Goal: Task Accomplishment & Management: Complete application form

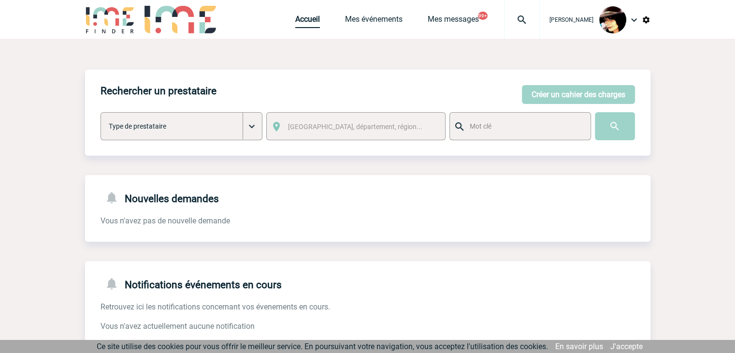
click at [295, 23] on link "Accueil" at bounding box center [307, 21] width 25 height 14
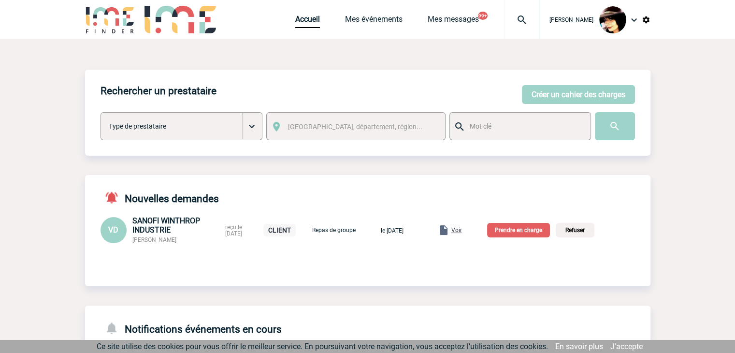
click at [462, 232] on span "Voir" at bounding box center [456, 230] width 11 height 7
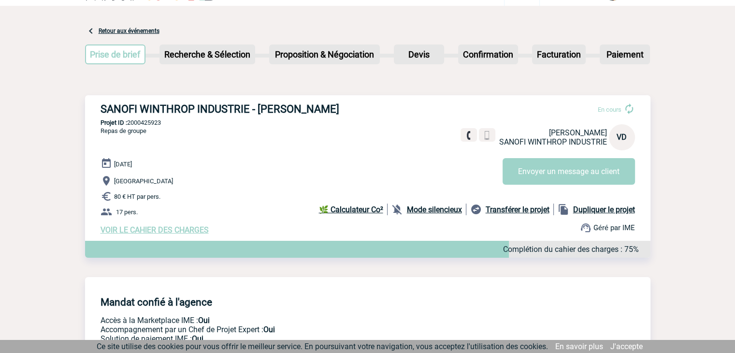
scroll to position [48, 0]
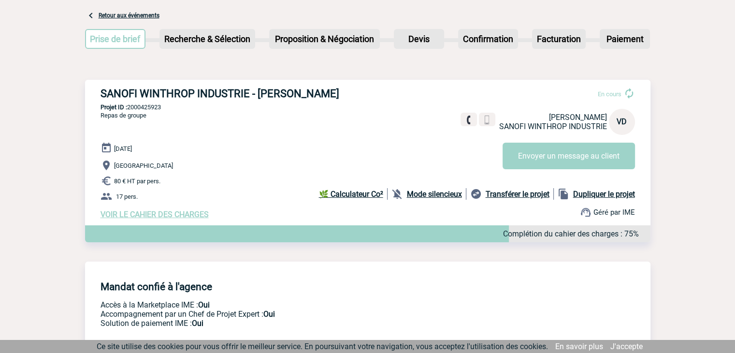
click at [186, 216] on span "VOIR LE CAHIER DES CHARGES" at bounding box center [155, 214] width 108 height 9
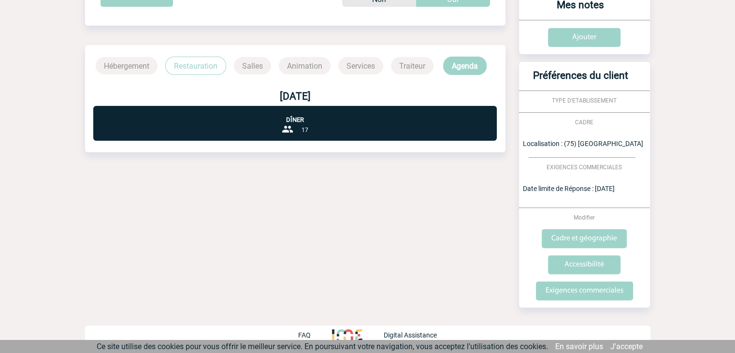
scroll to position [222, 0]
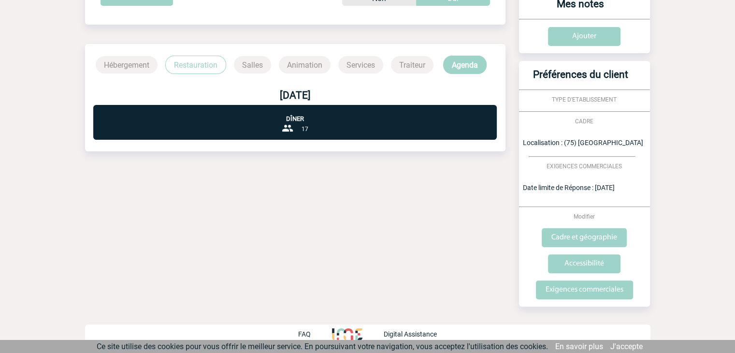
drag, startPoint x: 579, startPoint y: 292, endPoint x: 414, endPoint y: 344, distance: 173.3
click at [579, 292] on input "Exigences commerciales" at bounding box center [584, 289] width 97 height 19
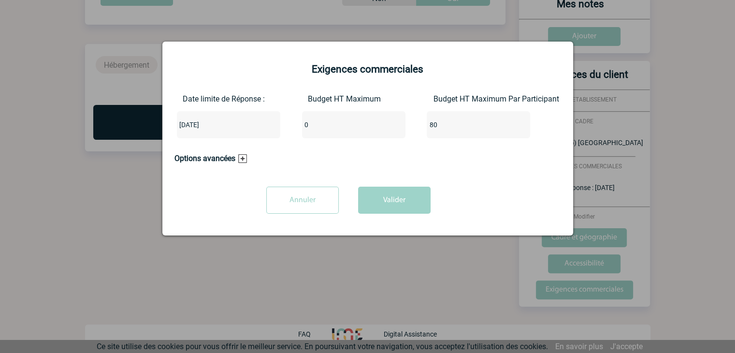
drag, startPoint x: 339, startPoint y: 128, endPoint x: 224, endPoint y: 117, distance: 116.0
click at [224, 117] on div "Date limite de Réponse : [DATE] Budget HT Maximum 0 Budget HT Maximum Par Parti…" at bounding box center [367, 120] width 387 height 52
type input "1360"
click at [378, 207] on button "Valider" at bounding box center [394, 200] width 72 height 27
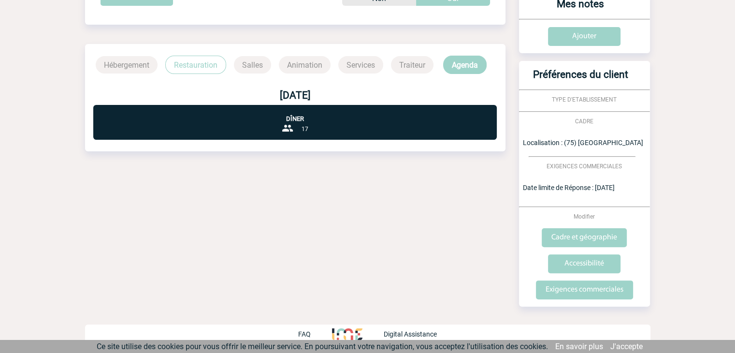
drag, startPoint x: 292, startPoint y: 274, endPoint x: 304, endPoint y: 252, distance: 24.9
click at [292, 273] on div "Date limite de réponse le [DATE] Retour à mon événement SANOFI WINTHROP INDUSTR…" at bounding box center [367, 84] width 565 height 535
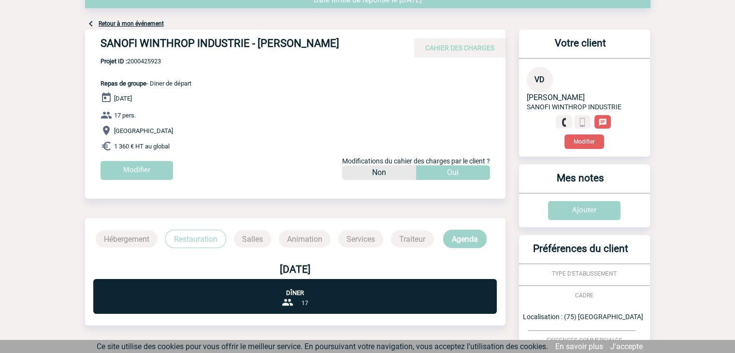
scroll to position [0, 0]
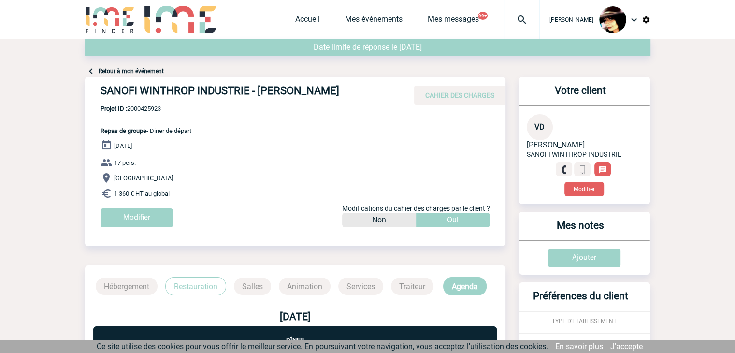
drag, startPoint x: 335, startPoint y: 88, endPoint x: 255, endPoint y: 89, distance: 80.2
click at [255, 89] on h4 "SANOFI WINTHROP INDUSTRIE - [PERSON_NAME]" at bounding box center [246, 93] width 290 height 16
copy h4 "[PERSON_NAME]"
click at [305, 15] on link "Accueil" at bounding box center [307, 21] width 25 height 14
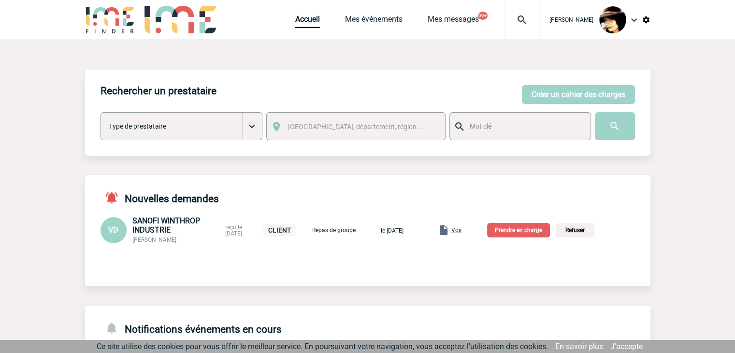
click at [516, 231] on p "Prendre en charge" at bounding box center [518, 230] width 63 height 14
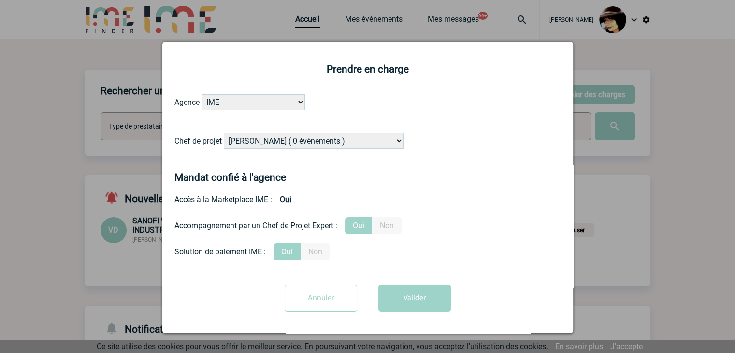
click at [300, 142] on select "Alizée VERLAGUET ( 0 évènements ) Anne-Françoise BONHOMME ( 199 évènements ) An…" at bounding box center [314, 141] width 180 height 16
select select "103019"
click at [304, 141] on select "Alizée VERLAGUET ( 0 évènements ) Anne-Françoise BONHOMME ( 199 évènements ) An…" at bounding box center [314, 141] width 180 height 16
click at [395, 296] on button "Valider" at bounding box center [414, 298] width 72 height 27
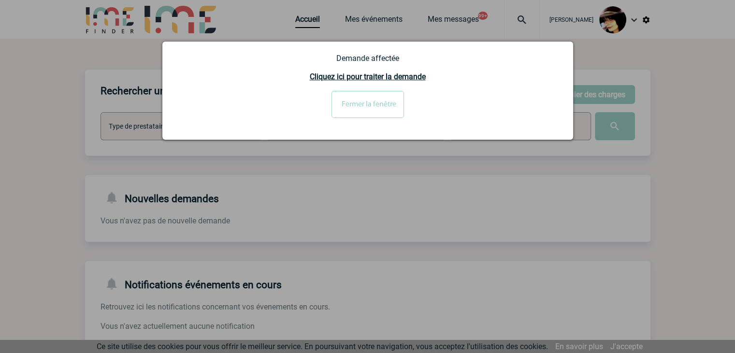
click at [356, 101] on input "Fermer la fenêtre" at bounding box center [367, 104] width 72 height 27
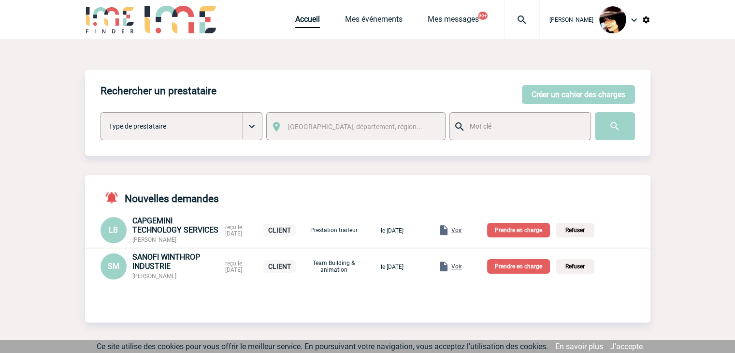
click at [462, 267] on span "Voir" at bounding box center [456, 266] width 11 height 7
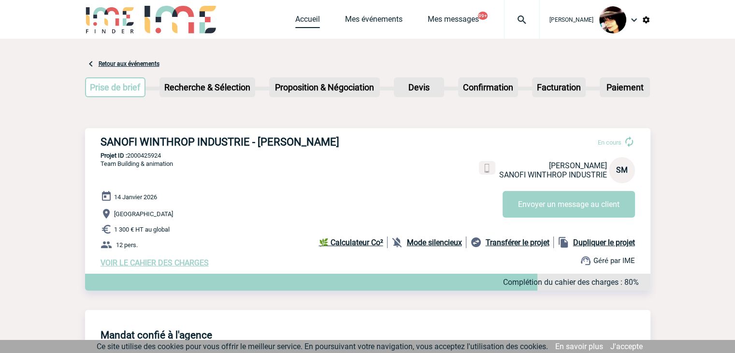
click at [298, 24] on link "Accueil" at bounding box center [307, 21] width 25 height 14
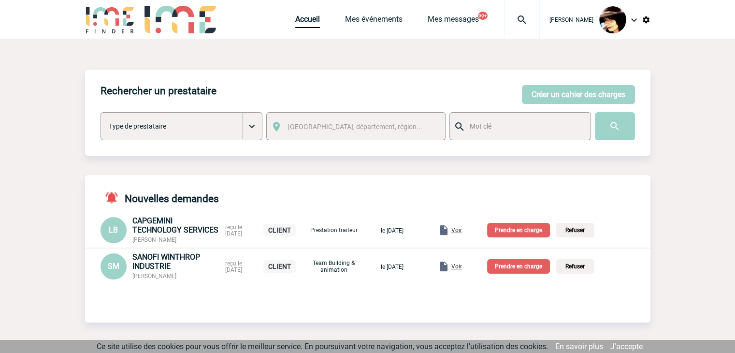
click at [462, 267] on span "Voir" at bounding box center [456, 266] width 11 height 7
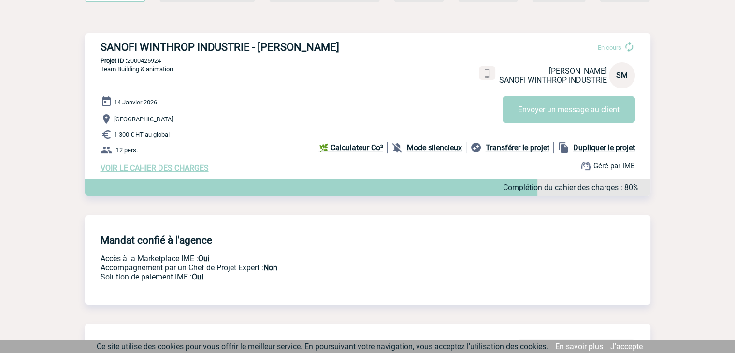
scroll to position [97, 0]
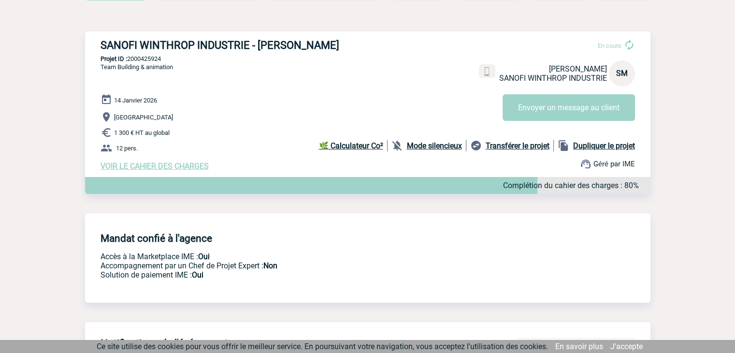
click at [175, 168] on span "VOIR LE CAHIER DES CHARGES" at bounding box center [155, 165] width 108 height 9
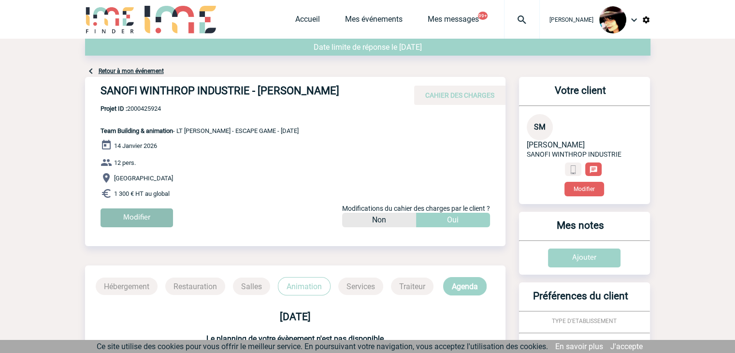
click at [155, 220] on input "Modifier" at bounding box center [137, 217] width 72 height 19
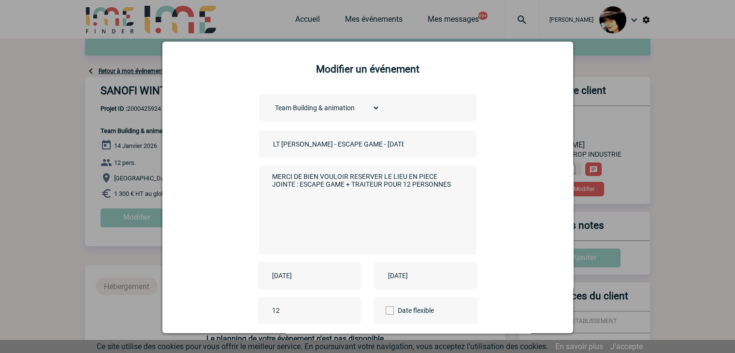
click at [271, 146] on input "LT VACCINS - ESCAPE GAME - JANVIER 2026" at bounding box center [338, 144] width 135 height 13
type input "CENTRALISATION - LT VACCINS - ESCAPE GAME - JANVIER 2026"
drag, startPoint x: 390, startPoint y: 216, endPoint x: 401, endPoint y: 217, distance: 10.6
click at [390, 216] on textarea "MERCI DE BIEN VOULOIR RESERVER LE LIEU EN PIECE JOINTE : ESCAPE GAME + TRAITEUR…" at bounding box center [365, 208] width 191 height 77
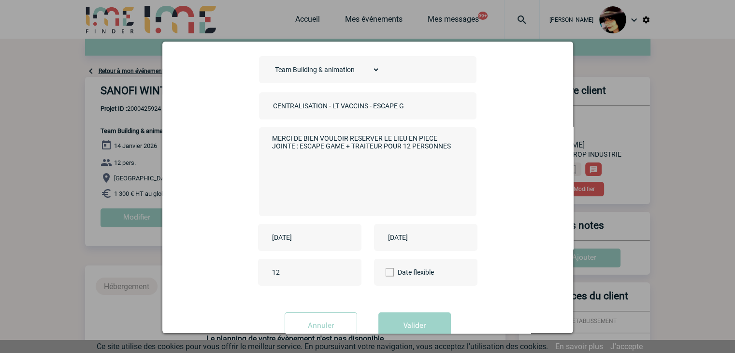
scroll to position [68, 0]
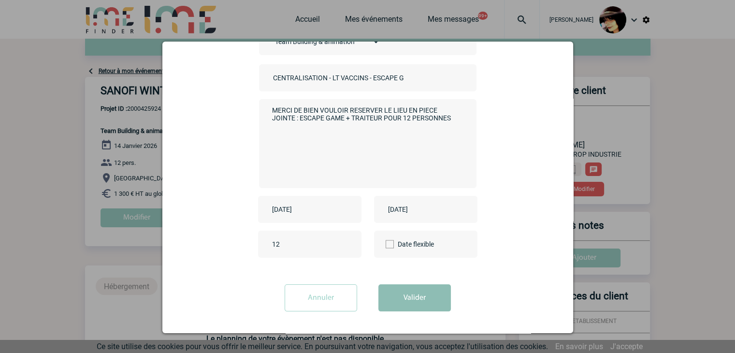
click at [407, 294] on button "Valider" at bounding box center [414, 297] width 72 height 27
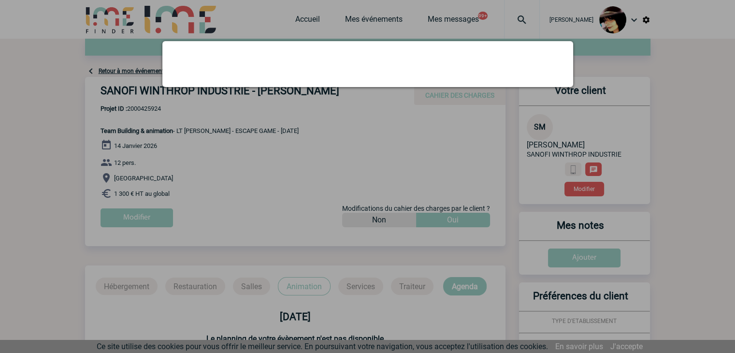
scroll to position [0, 0]
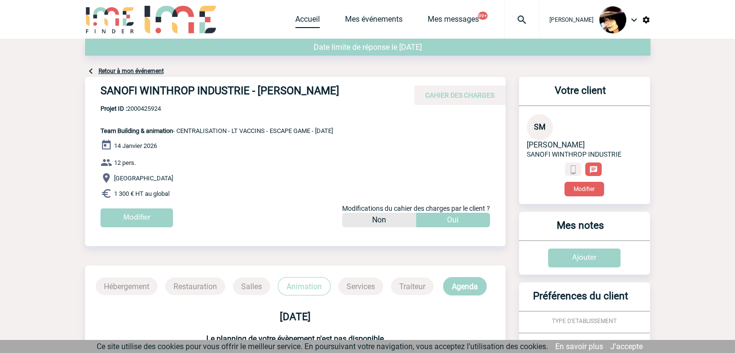
click at [310, 21] on link "Accueil" at bounding box center [307, 21] width 25 height 14
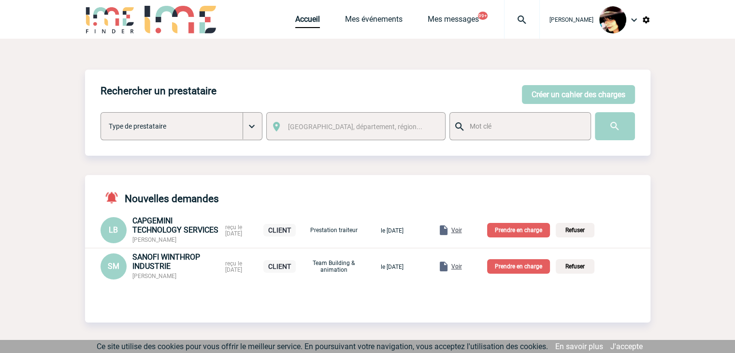
click at [528, 265] on p "Prendre en charge" at bounding box center [518, 266] width 63 height 14
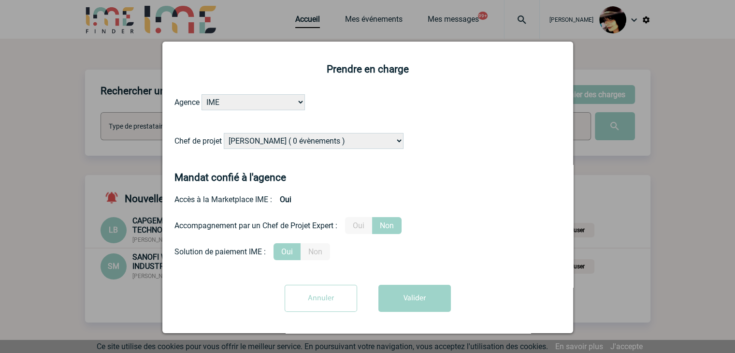
click at [299, 144] on select "Alizée VERLAGUET ( 0 évènements ) Anne-Françoise BONHOMME ( 200 évènements ) An…" at bounding box center [314, 141] width 180 height 16
select select "121547"
click at [224, 133] on select "Alizée VERLAGUET ( 0 évènements ) Anne-Françoise BONHOMME ( 200 évènements ) An…" at bounding box center [314, 141] width 180 height 16
click at [401, 302] on button "Valider" at bounding box center [414, 298] width 72 height 27
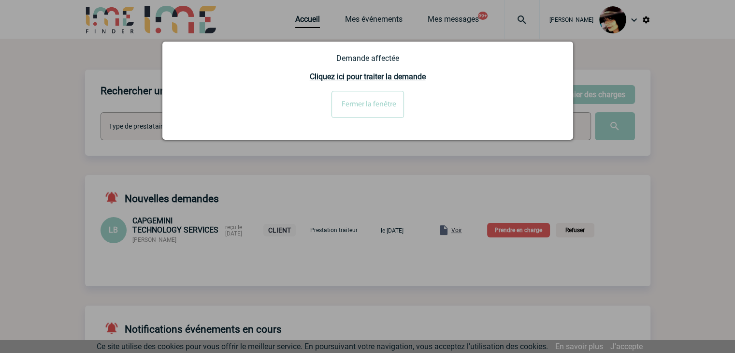
click at [392, 107] on input "Fermer la fenêtre" at bounding box center [367, 104] width 72 height 27
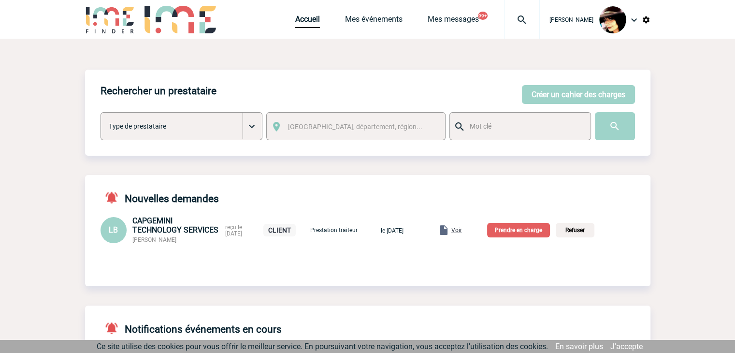
click at [462, 231] on span "Voir" at bounding box center [456, 230] width 11 height 7
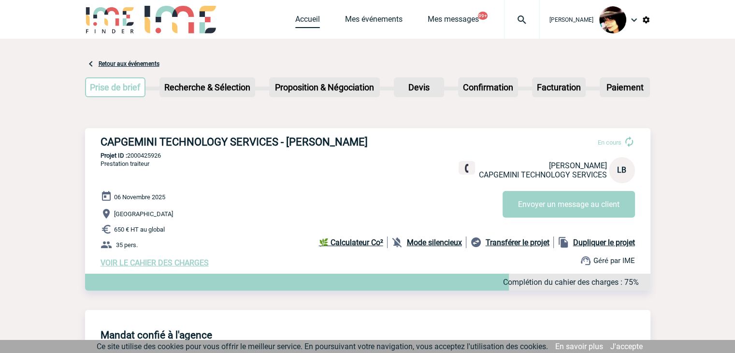
click at [300, 18] on link "Accueil" at bounding box center [307, 21] width 25 height 14
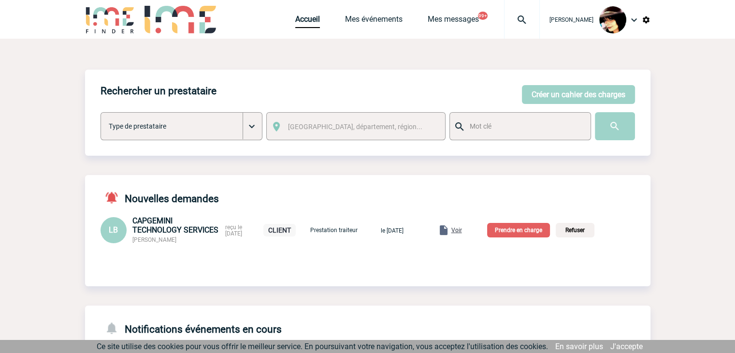
click at [517, 230] on p "Prendre en charge" at bounding box center [518, 230] width 63 height 14
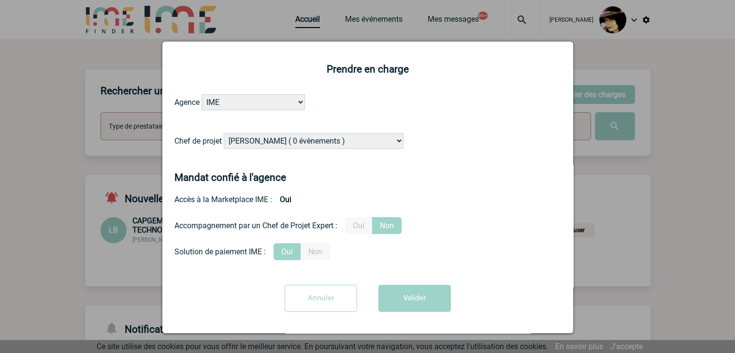
drag, startPoint x: 314, startPoint y: 144, endPoint x: 323, endPoint y: 146, distance: 9.4
click at [314, 144] on select "[PERSON_NAME] ( 0 évènements ) [PERSON_NAME] ( 200 évènements ) [PERSON_NAME] (…" at bounding box center [314, 141] width 180 height 16
select select "129834"
drag, startPoint x: 323, startPoint y: 146, endPoint x: 326, endPoint y: 141, distance: 6.1
click at [323, 144] on select "[PERSON_NAME] ( 0 évènements ) [PERSON_NAME] ( 200 évènements ) [PERSON_NAME] (…" at bounding box center [314, 141] width 180 height 16
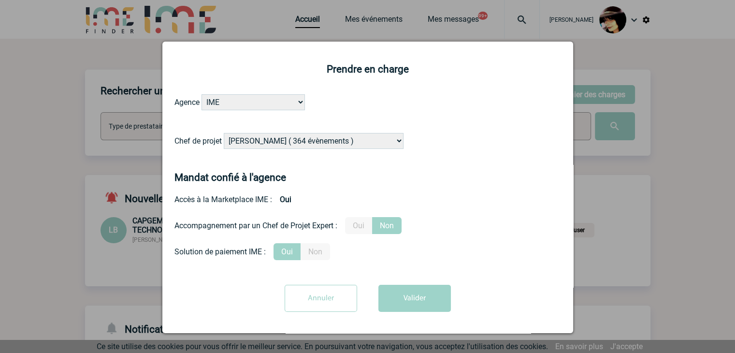
click at [363, 223] on label "Oui" at bounding box center [358, 225] width 27 height 17
click at [0, 0] on input "Oui" at bounding box center [0, 0] width 0 height 0
click at [406, 302] on button "Valider" at bounding box center [414, 298] width 72 height 27
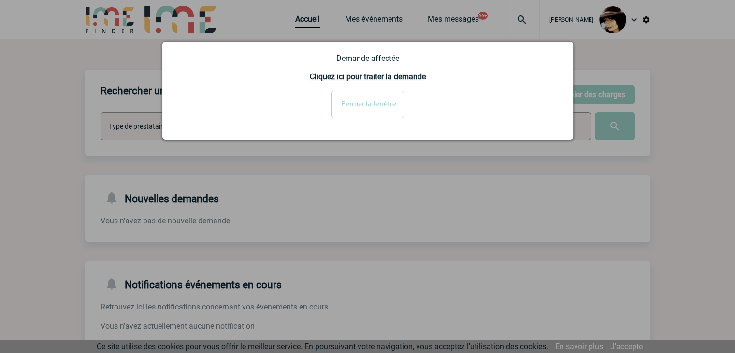
click at [383, 104] on input "Fermer la fenêtre" at bounding box center [367, 104] width 72 height 27
